Goal: Task Accomplishment & Management: Manage account settings

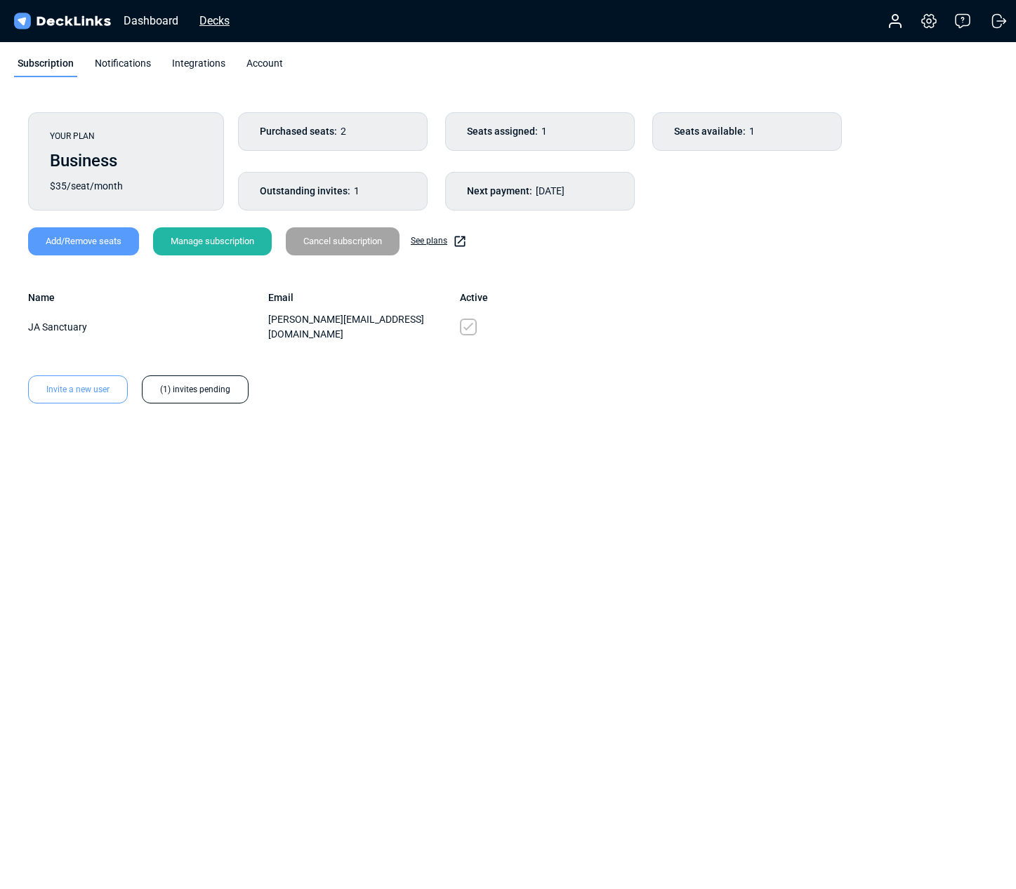
click at [208, 22] on div "Decks" at bounding box center [214, 21] width 44 height 18
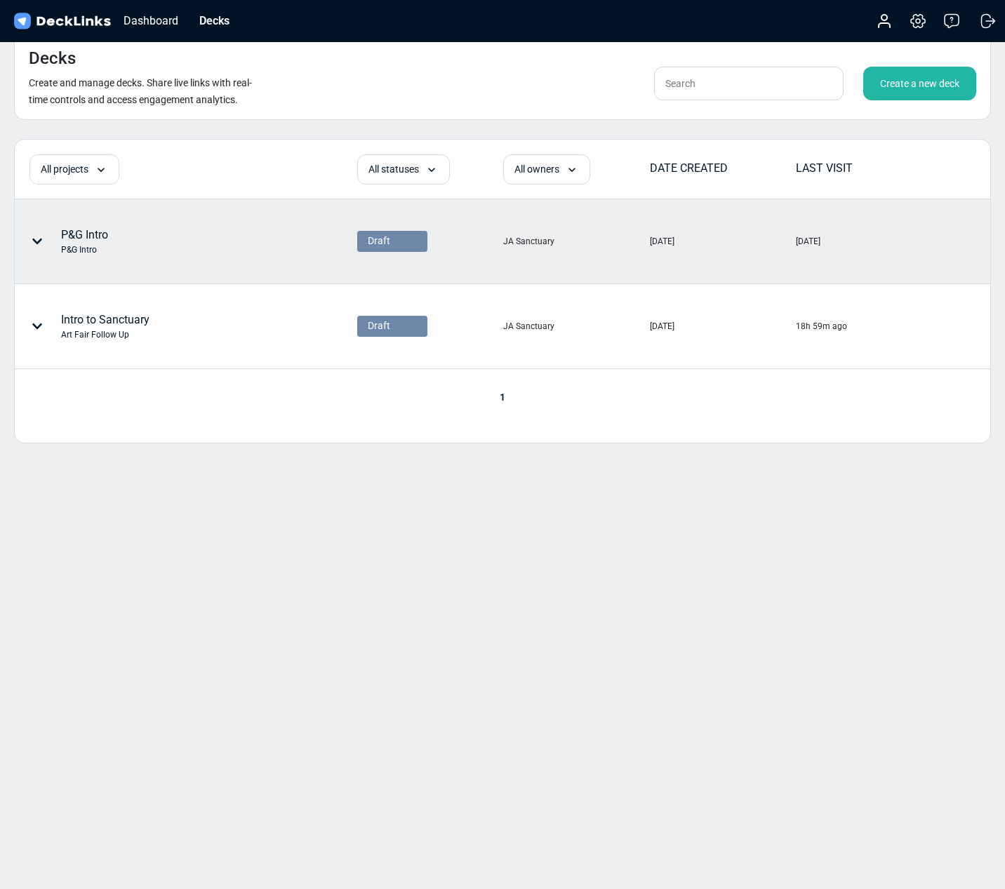
click at [95, 244] on div "P&G Intro" at bounding box center [84, 250] width 47 height 13
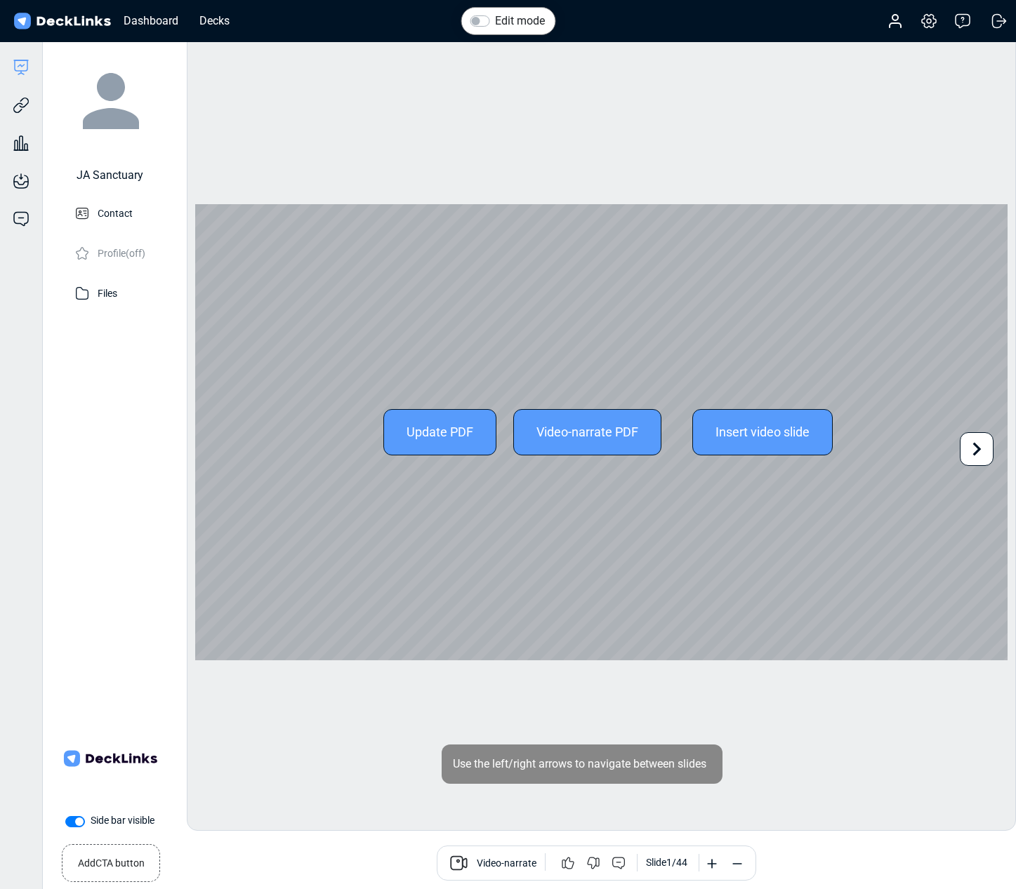
click at [439, 434] on div "Update PDF" at bounding box center [439, 432] width 113 height 46
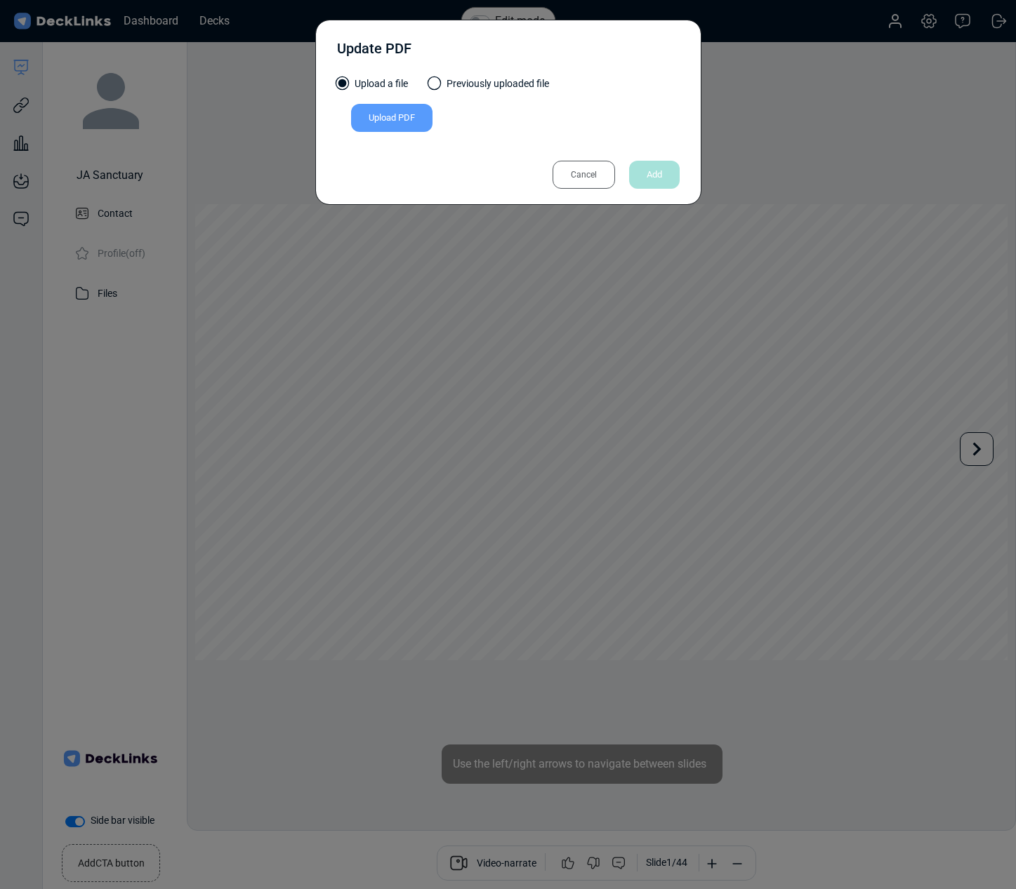
click at [385, 119] on div "Upload PDF" at bounding box center [391, 118] width 81 height 28
click at [0, 0] on input "Upload PDF" at bounding box center [0, 0] width 0 height 0
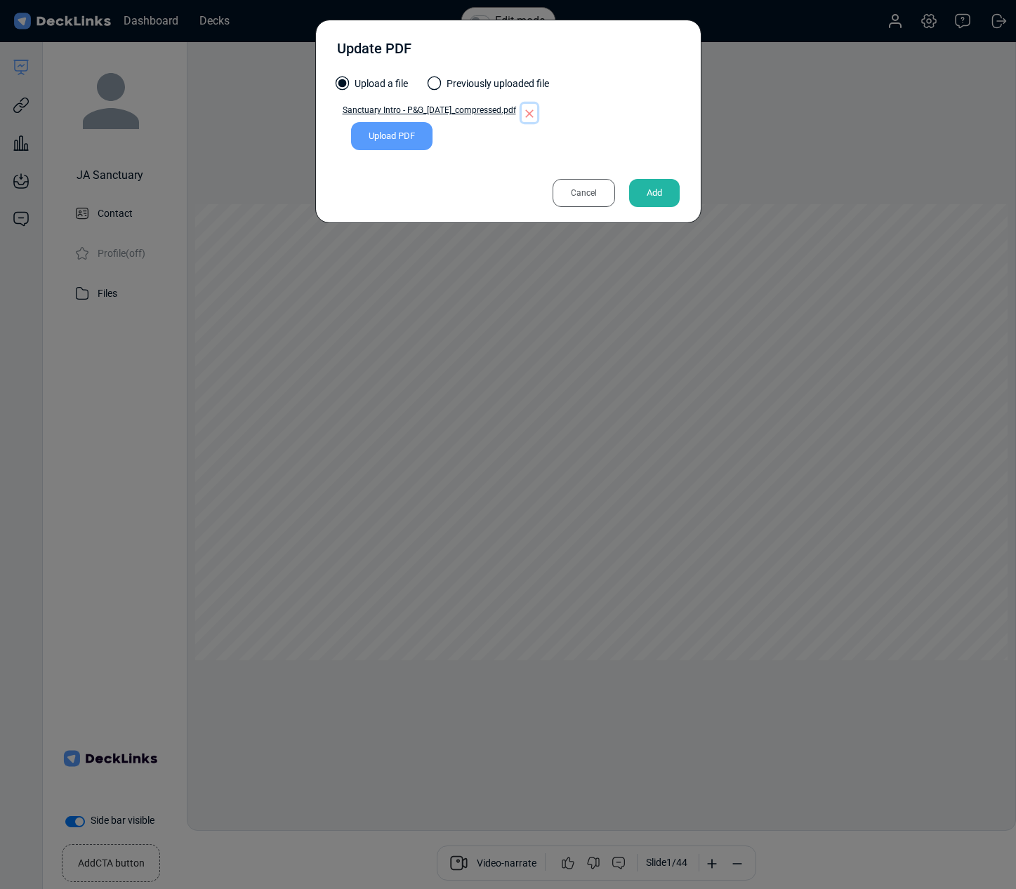
click at [533, 113] on icon "button" at bounding box center [529, 113] width 8 height 8
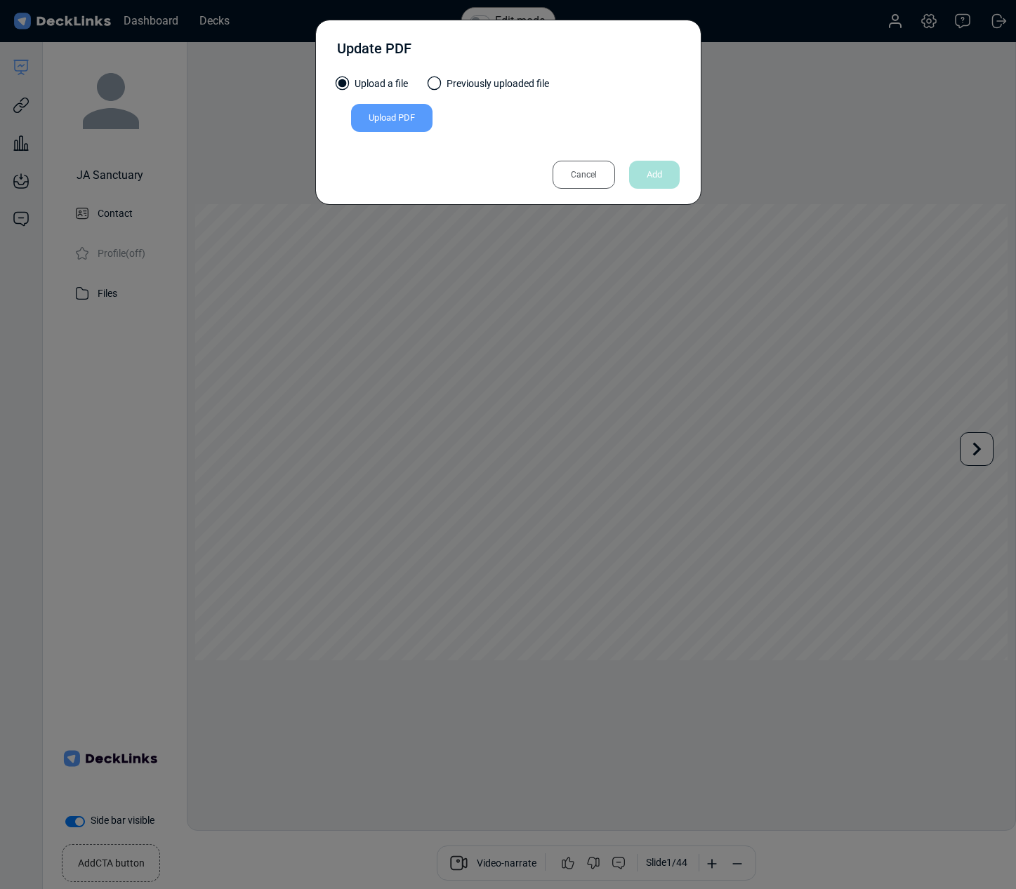
click at [414, 125] on div "Upload PDF" at bounding box center [391, 118] width 81 height 28
click at [0, 0] on input "Upload PDF" at bounding box center [0, 0] width 0 height 0
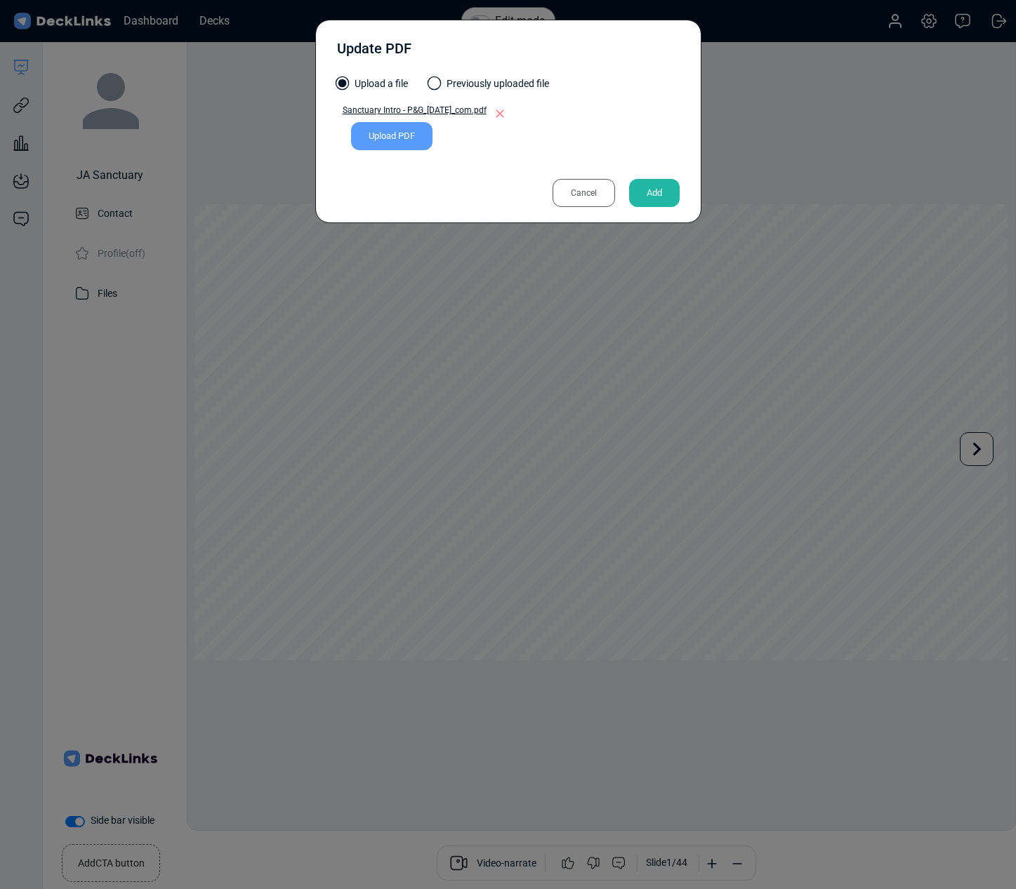
click at [661, 191] on div "Add" at bounding box center [654, 193] width 51 height 28
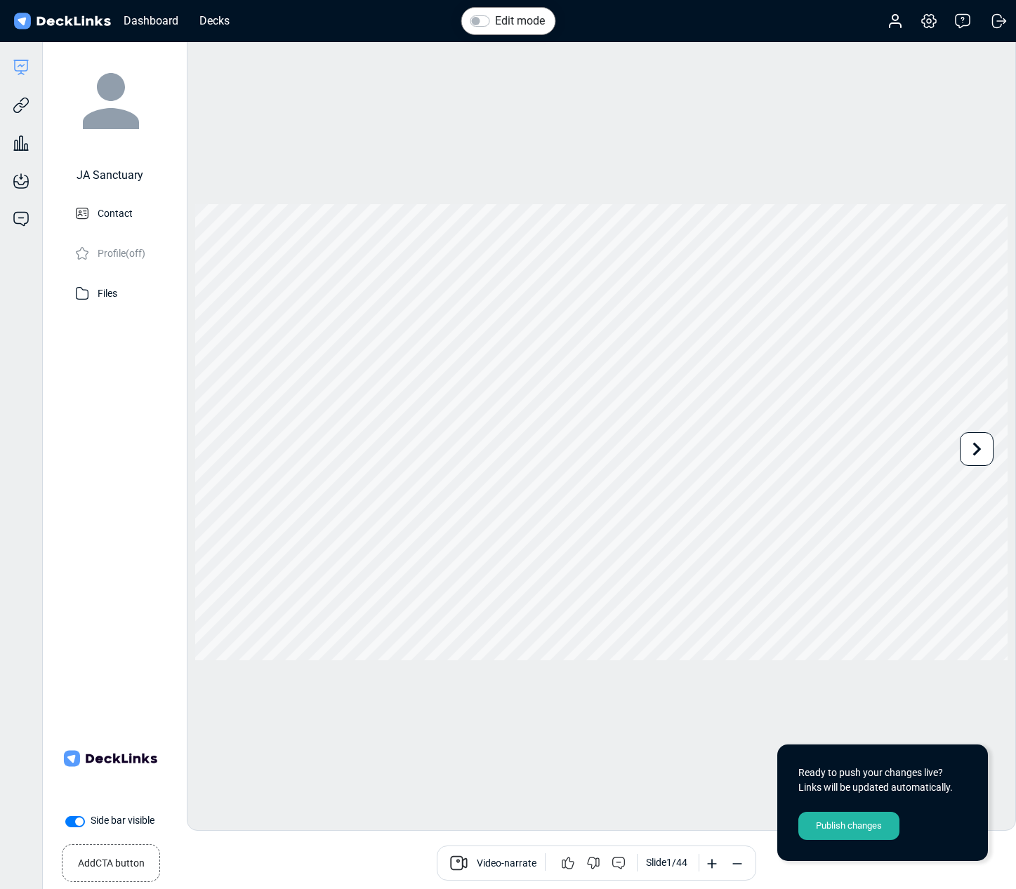
click at [837, 830] on div "Publish changes" at bounding box center [848, 826] width 101 height 28
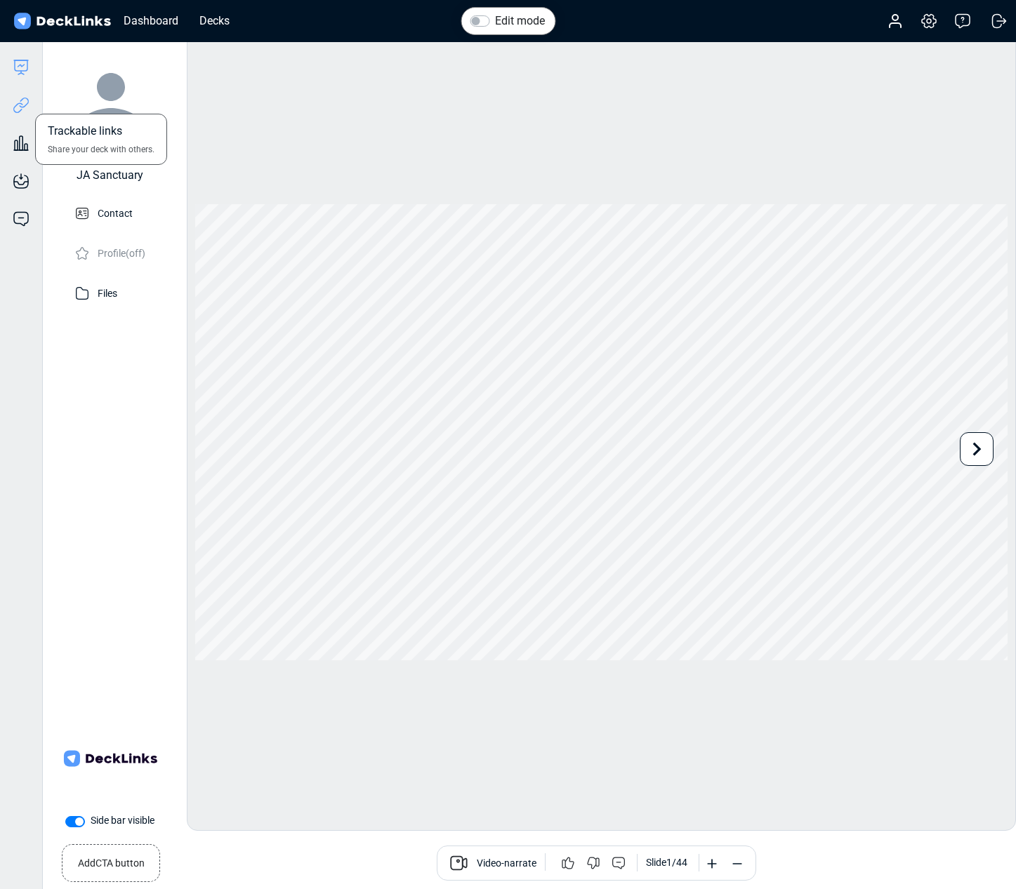
click at [14, 112] on icon at bounding box center [18, 107] width 10 height 11
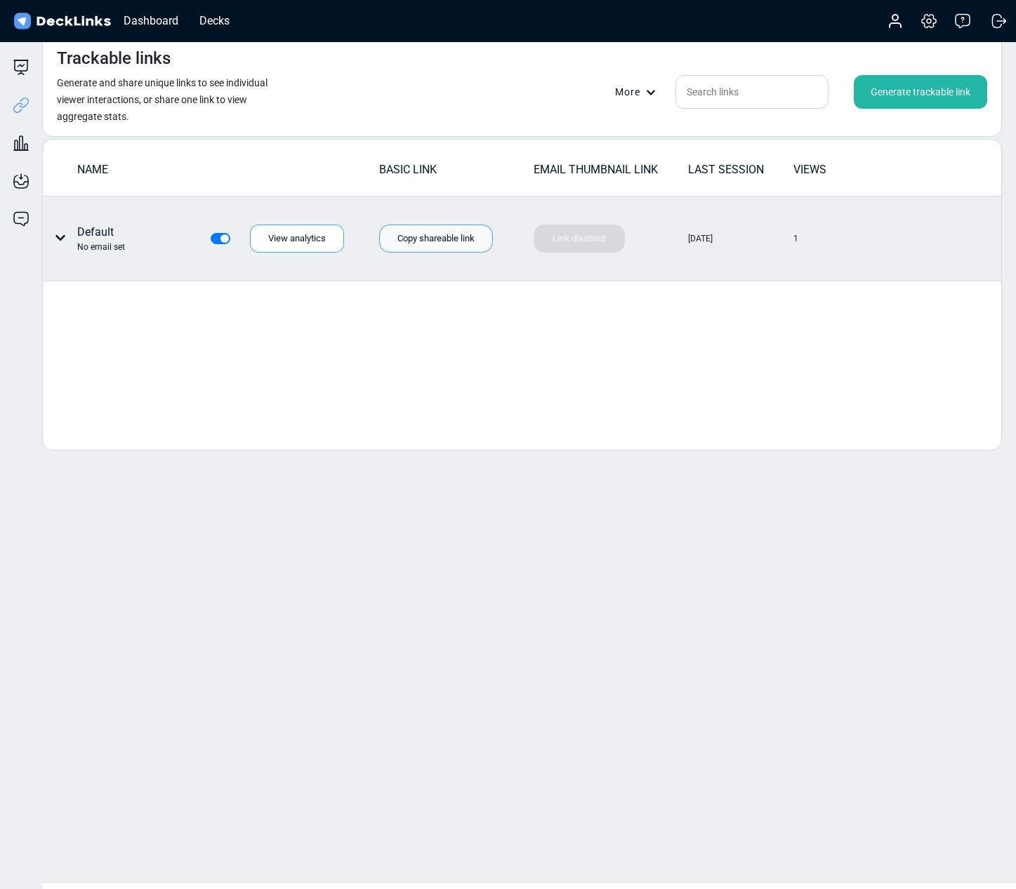
click at [459, 234] on div "Copy shareable link" at bounding box center [436, 239] width 114 height 28
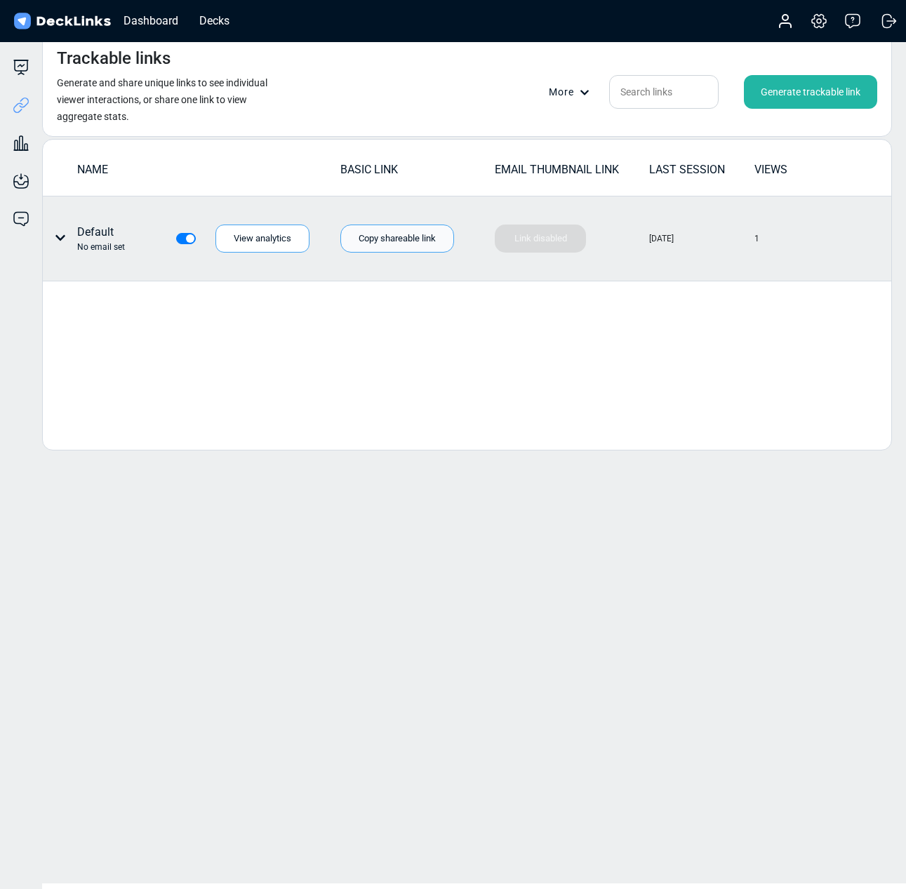
click at [348, 234] on div "Copy shareable link" at bounding box center [397, 239] width 114 height 28
